Goal: Task Accomplishment & Management: Complete application form

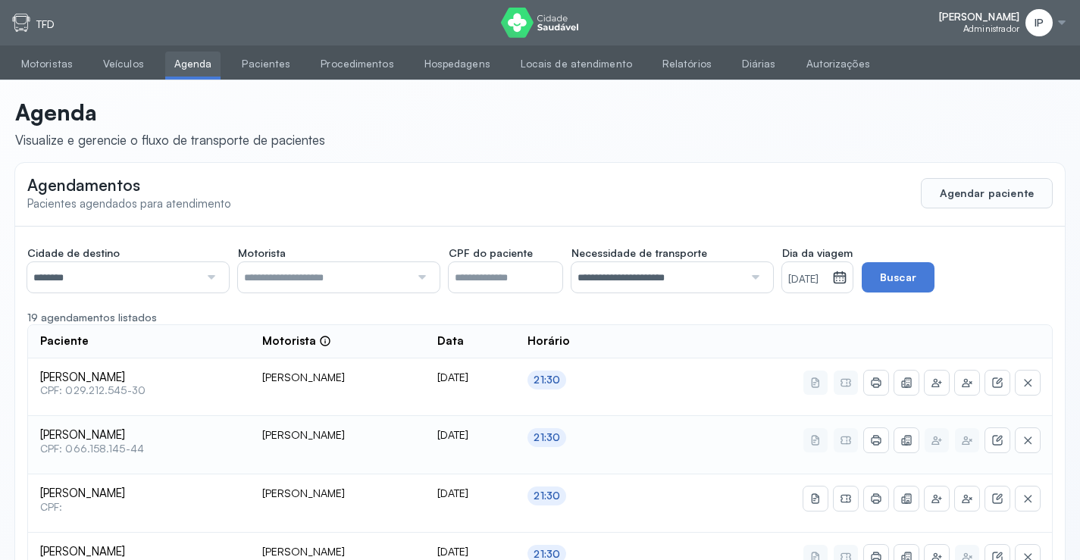
scroll to position [76, 0]
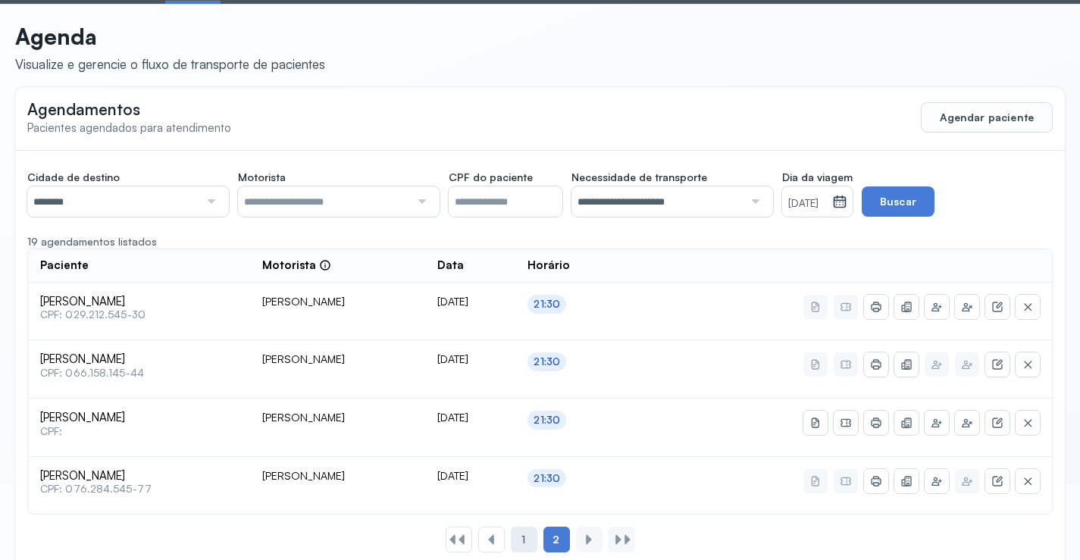
click at [524, 537] on span "1" at bounding box center [523, 540] width 4 height 13
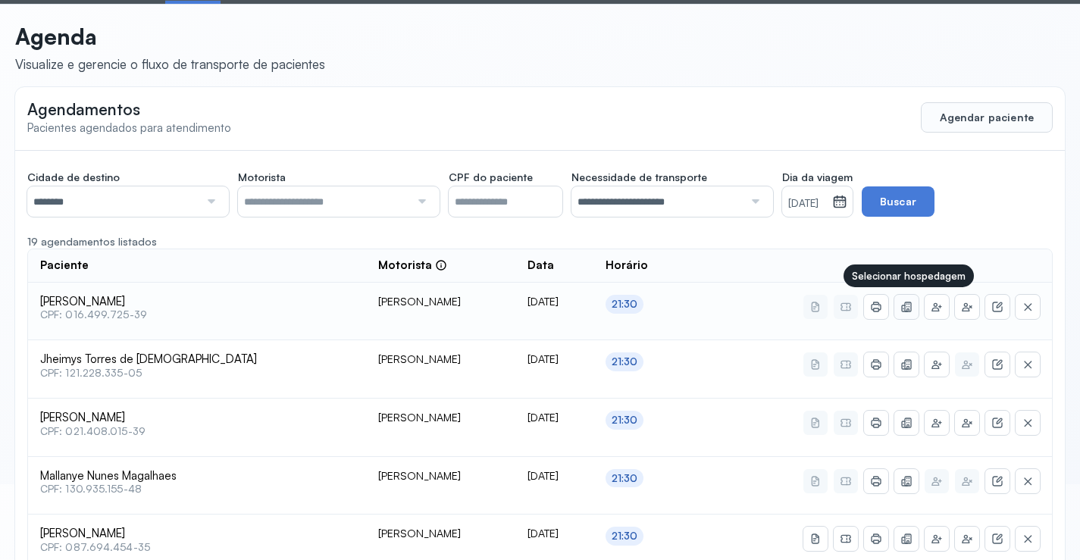
click at [905, 302] on icon at bounding box center [906, 307] width 12 height 12
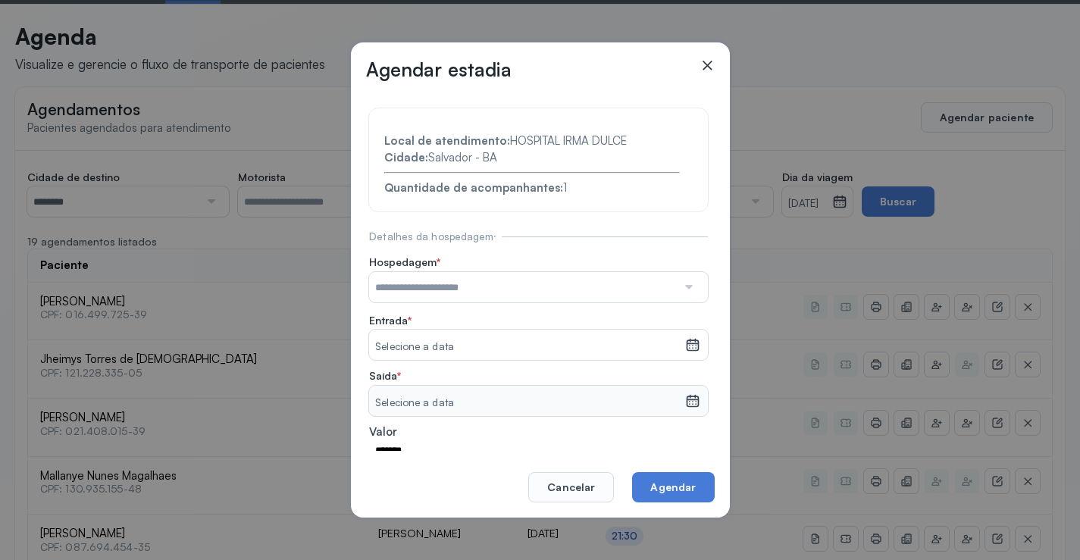
click at [423, 317] on label "Entrada *" at bounding box center [538, 322] width 339 height 17
click at [429, 280] on input "text" at bounding box center [523, 287] width 308 height 30
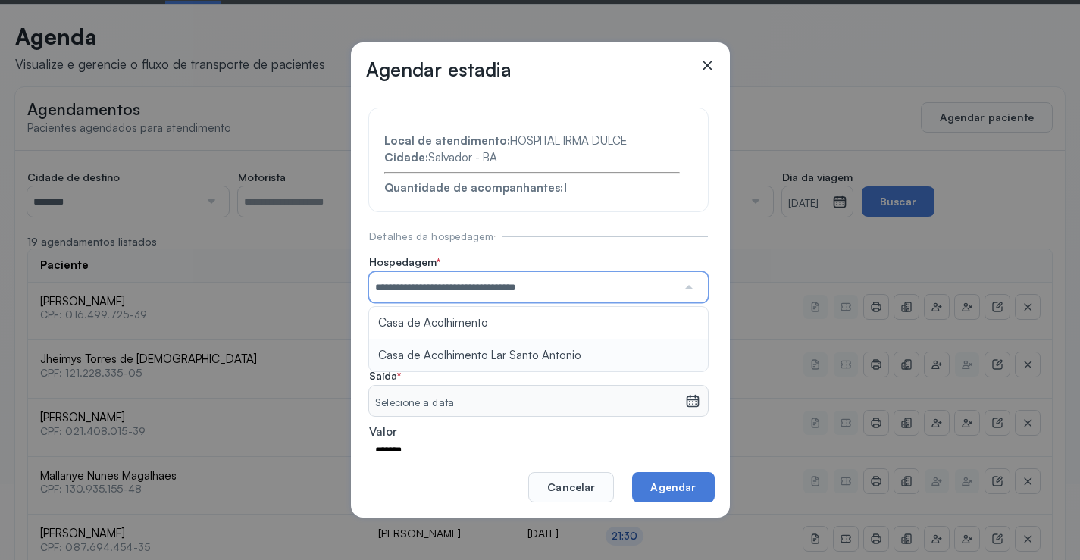
click at [504, 347] on section "**********" at bounding box center [538, 325] width 339 height 435
click at [504, 347] on small "Selecione a data" at bounding box center [526, 347] width 303 height 15
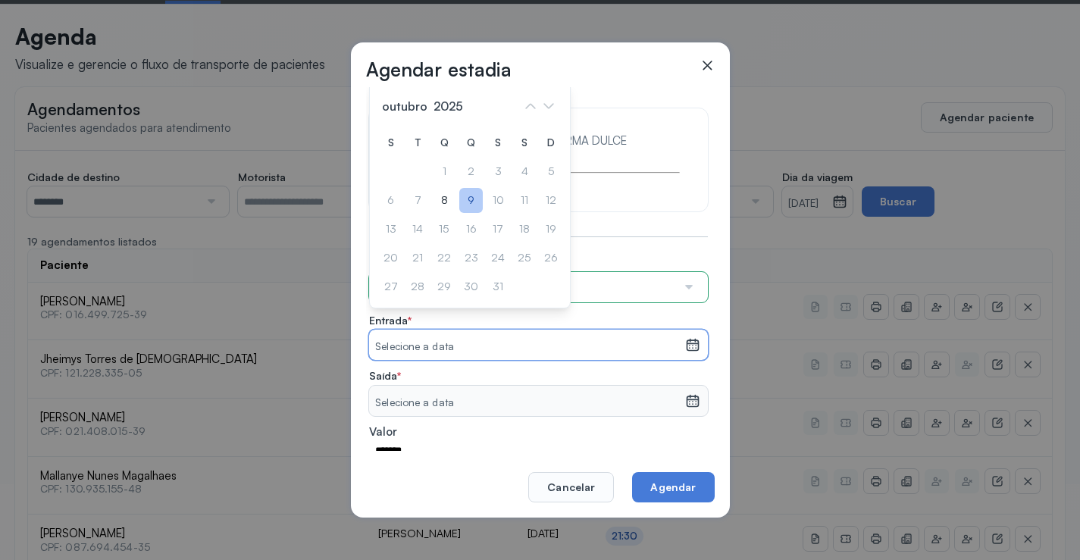
click at [471, 196] on div "9" at bounding box center [470, 200] width 23 height 25
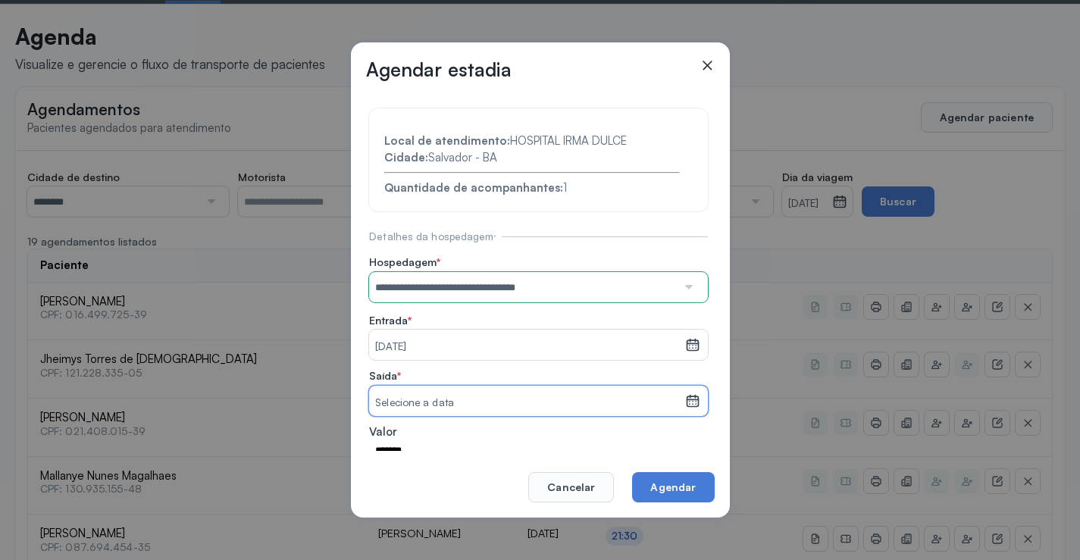
click at [500, 405] on small "Selecione a data" at bounding box center [526, 403] width 303 height 15
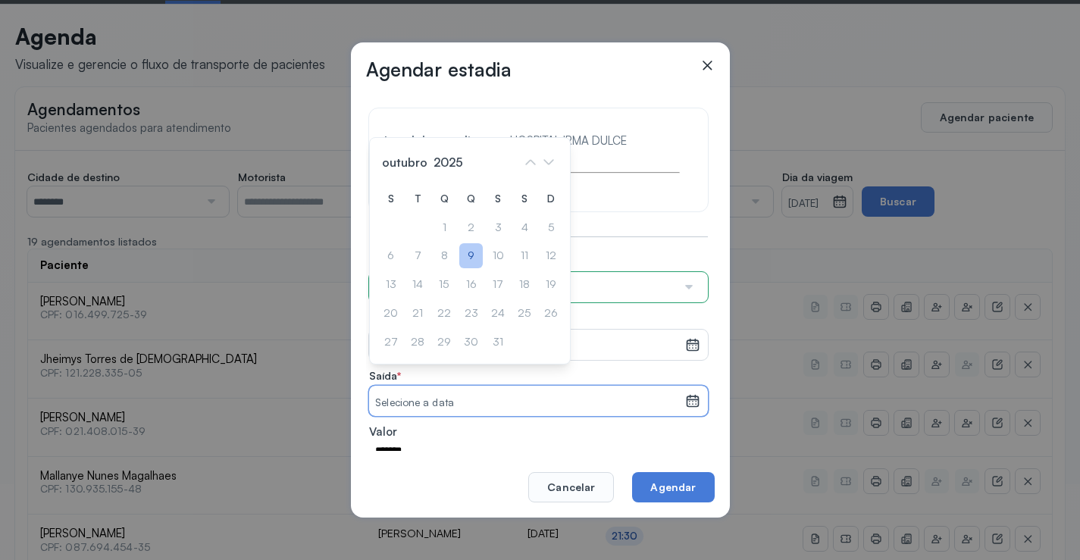
click at [471, 256] on div "9" at bounding box center [470, 255] width 23 height 25
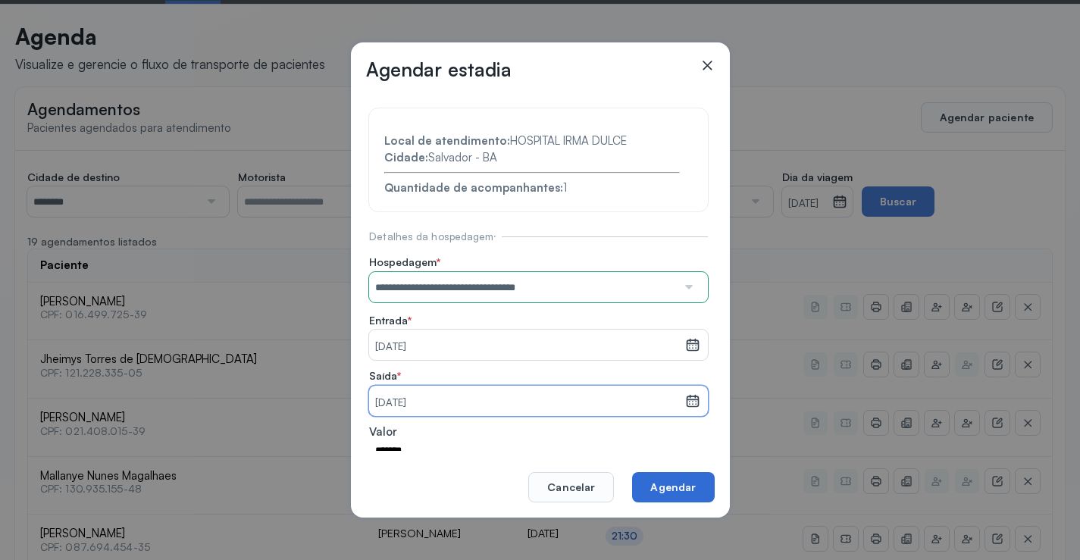
click at [678, 494] on button "Agendar" at bounding box center [673, 487] width 82 height 30
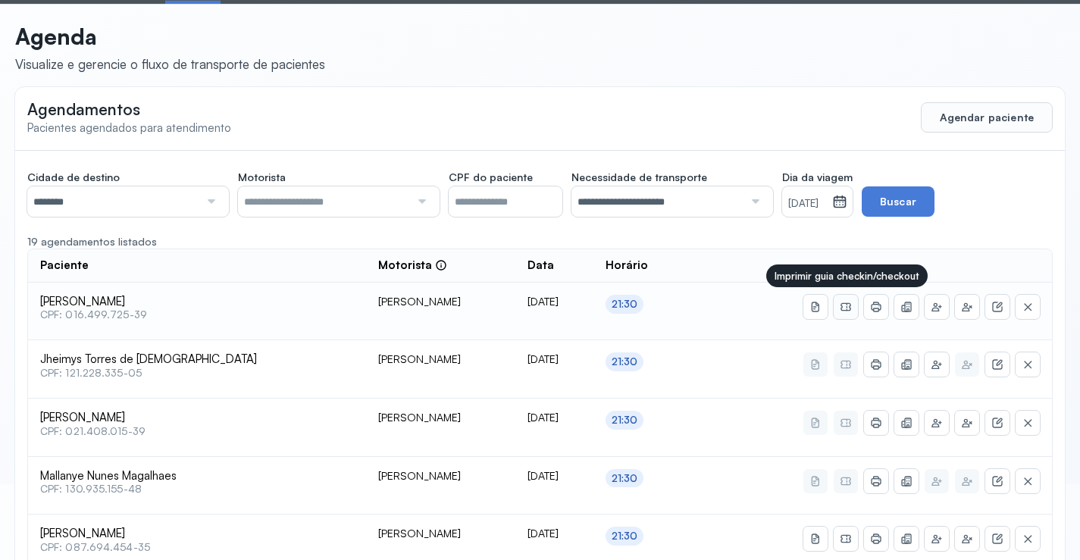
click at [844, 297] on button at bounding box center [846, 307] width 24 height 24
click at [869, 305] on button at bounding box center [876, 307] width 24 height 24
